Goal: Task Accomplishment & Management: Complete application form

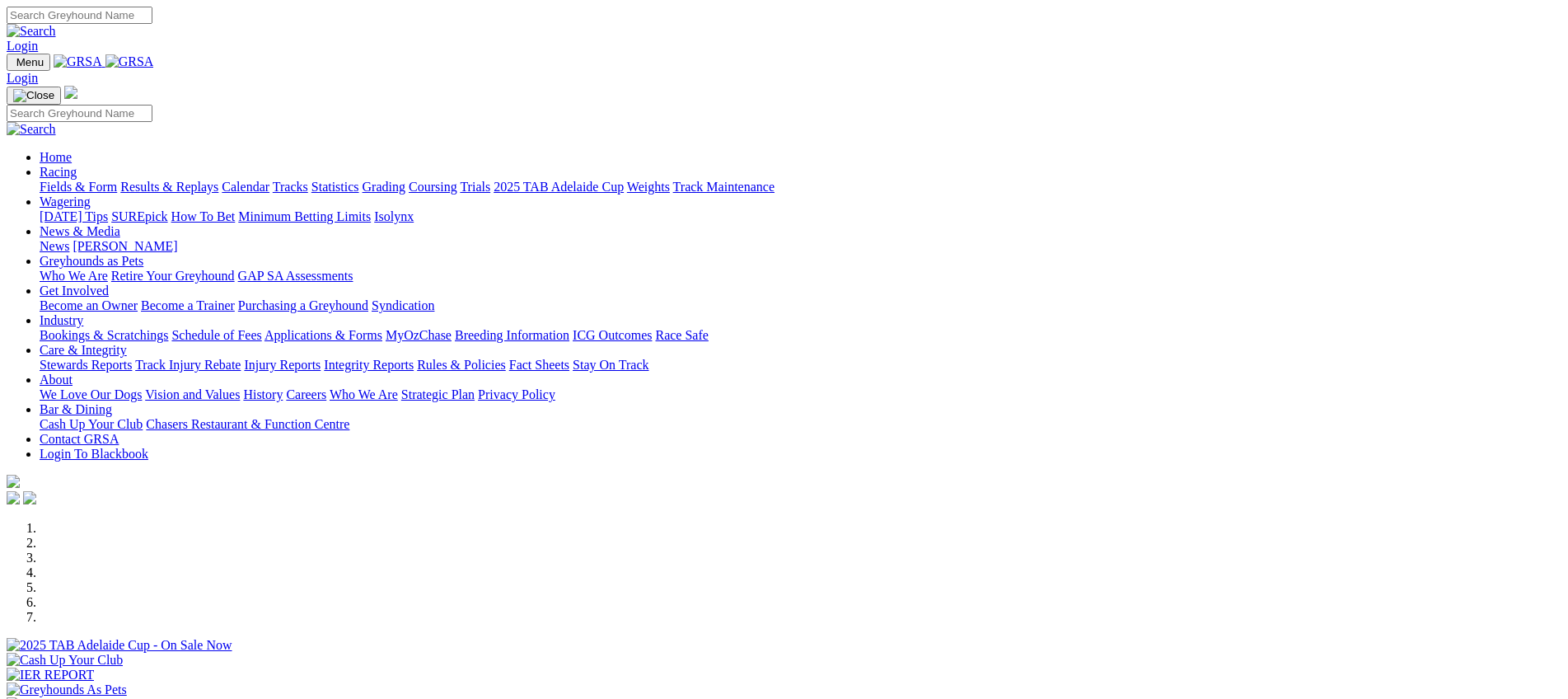
click at [168, 328] on link "Bookings & Scratchings" at bounding box center [103, 335] width 128 height 14
